Goal: Communication & Community: Connect with others

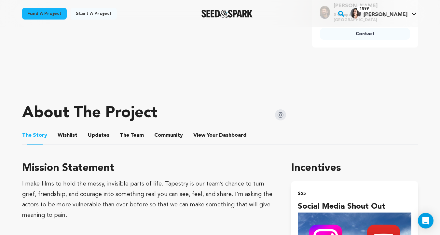
scroll to position [149, 0]
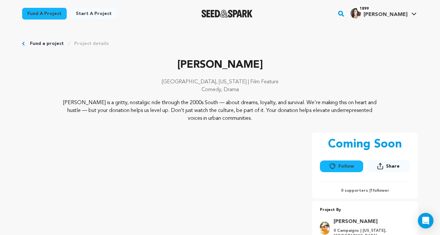
click at [342, 167] on button "Follow" at bounding box center [341, 167] width 43 height 12
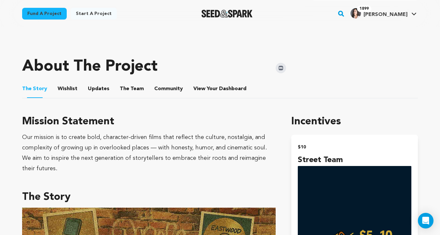
scroll to position [317, 0]
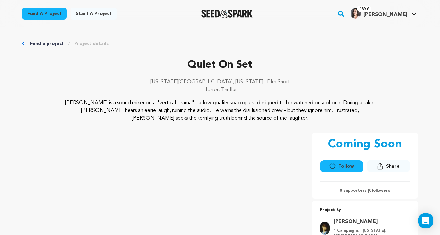
drag, startPoint x: 338, startPoint y: 167, endPoint x: 318, endPoint y: 142, distance: 32.5
click at [338, 167] on button "Follow" at bounding box center [341, 167] width 43 height 12
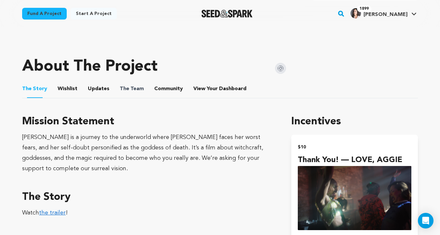
scroll to position [222, 0]
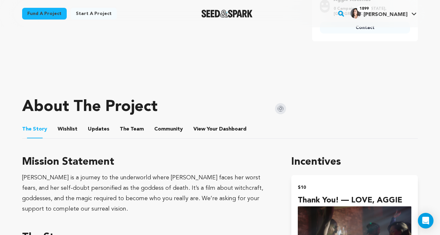
click at [63, 130] on button "Wishlist" at bounding box center [68, 131] width 16 height 16
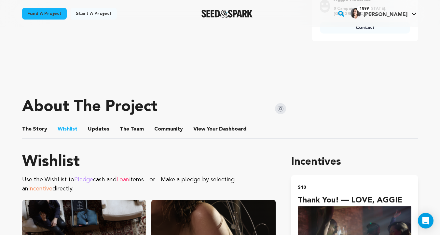
click at [39, 130] on button "The Story" at bounding box center [35, 131] width 16 height 16
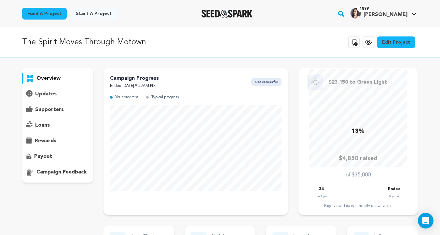
scroll to position [2, 0]
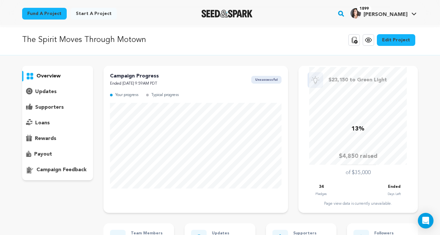
click at [60, 111] on div "supporters" at bounding box center [57, 107] width 71 height 10
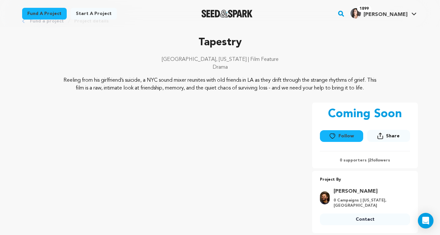
scroll to position [24, 0]
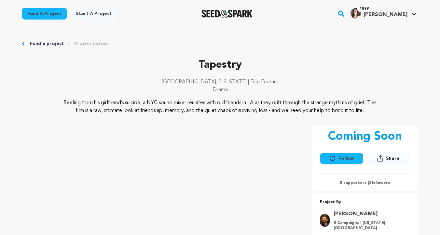
scroll to position [24, 0]
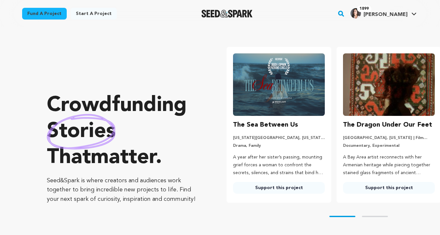
type input "gabriella@seedandspark.com"
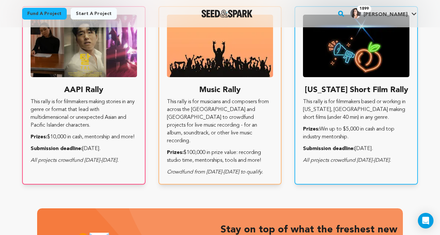
scroll to position [1219, 0]
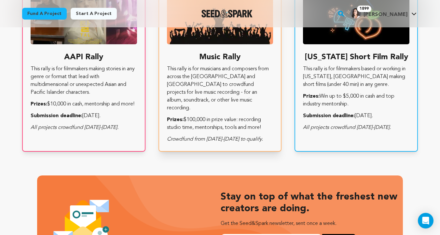
click at [247, 85] on p "This rally is for musicians and composers from across the US and Canada to crow…" at bounding box center [220, 88] width 106 height 47
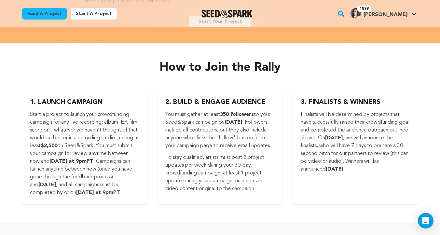
scroll to position [786, 0]
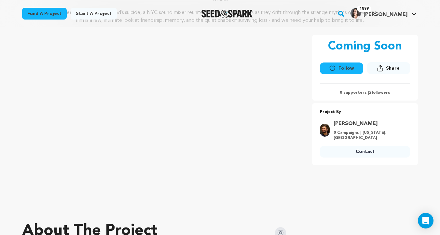
scroll to position [87, 0]
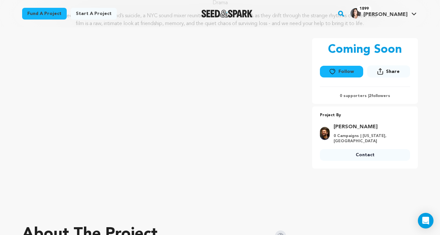
click at [337, 73] on button "Follow" at bounding box center [341, 72] width 43 height 12
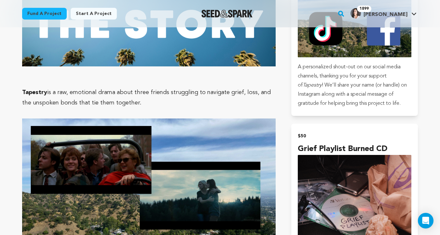
scroll to position [485, 0]
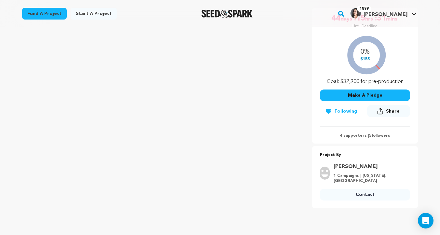
scroll to position [125, 0]
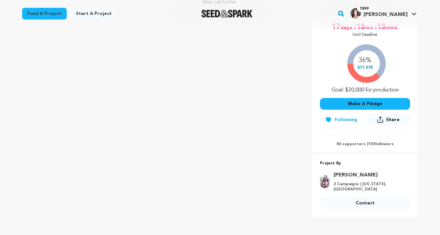
scroll to position [124, 0]
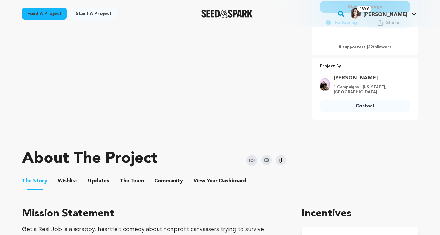
scroll to position [251, 0]
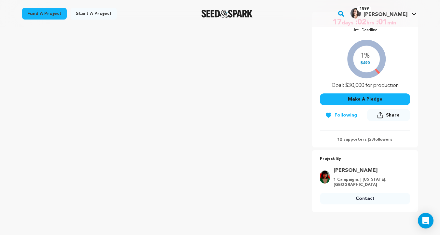
scroll to position [137, 0]
